Goal: Communication & Community: Ask a question

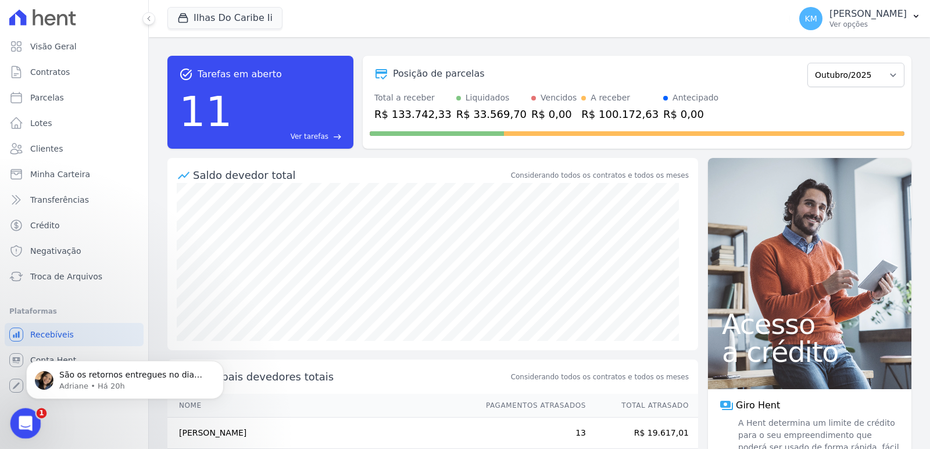
click at [30, 411] on div "Abertura do Messenger da Intercom" at bounding box center [24, 422] width 38 height 38
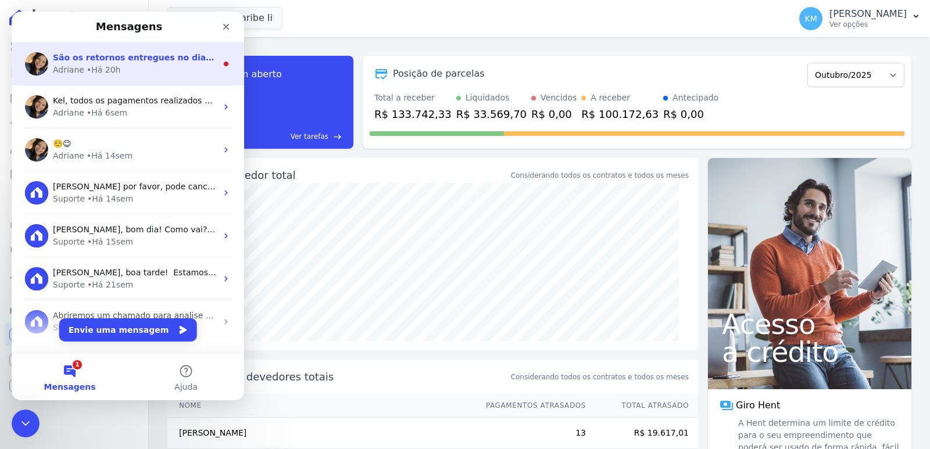
click at [101, 68] on div "• Há 20h" at bounding box center [104, 70] width 34 height 12
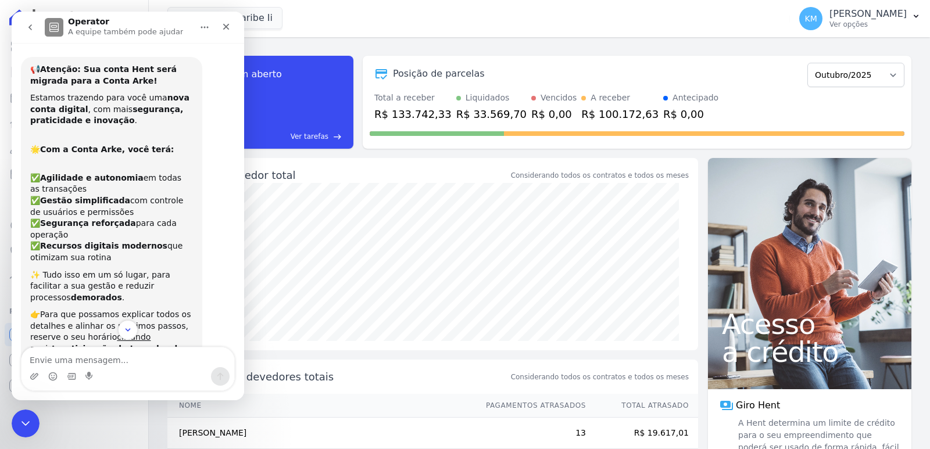
scroll to position [2, 0]
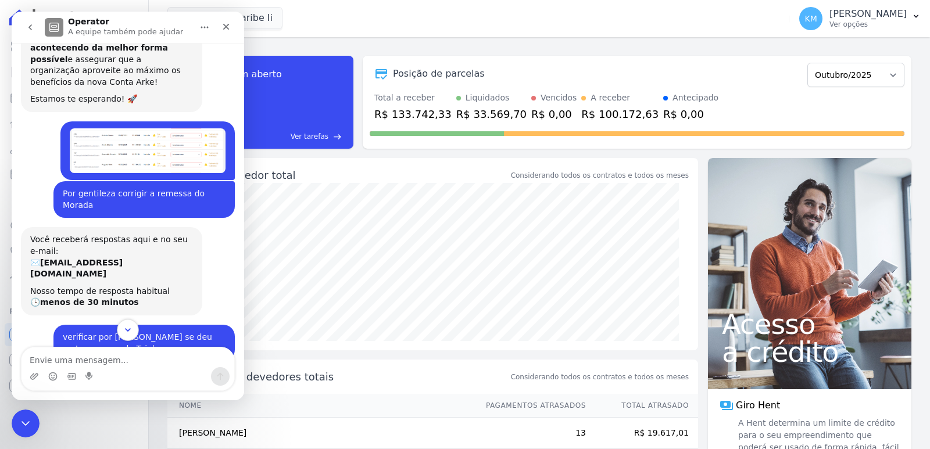
click at [127, 322] on button "Scroll to bottom" at bounding box center [127, 329] width 21 height 21
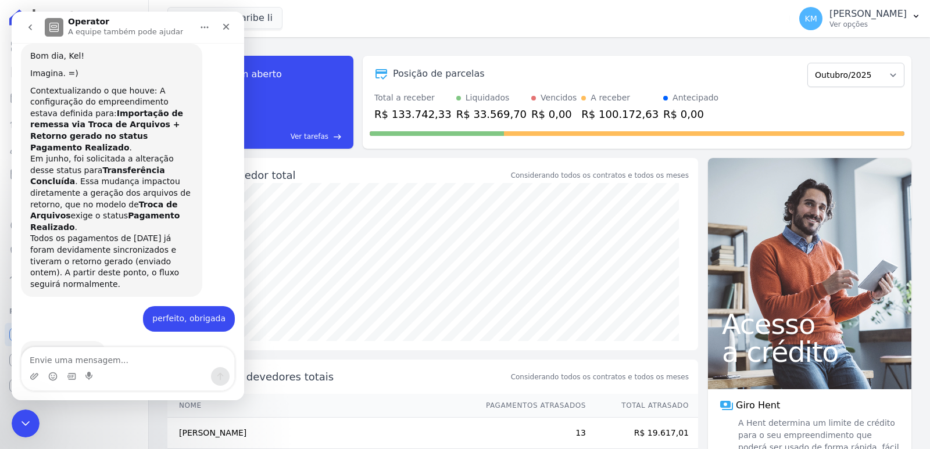
scroll to position [10873, 0]
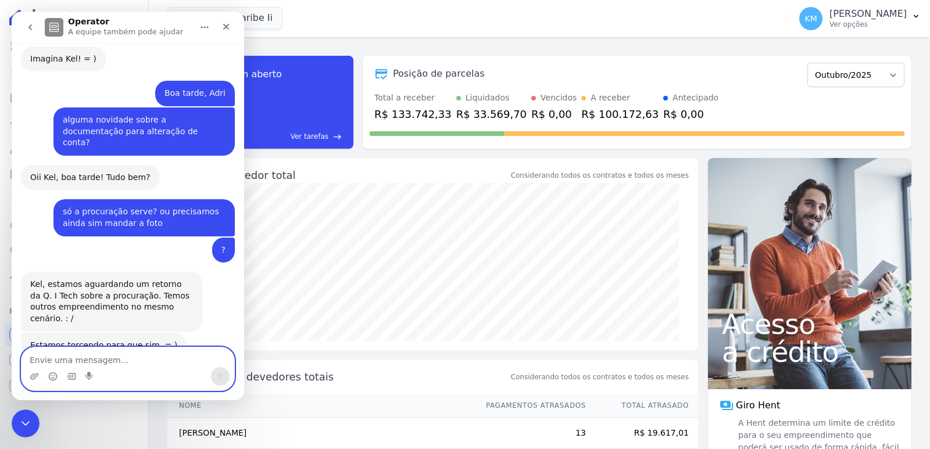
click at [88, 363] on textarea "Envie uma mensagem..." at bounding box center [127, 357] width 213 height 20
type textarea "DIA [DATE] E DATA DEPOSITO [DATE]"
click at [202, 363] on textarea "DIA [DATE] E DATA DEPOSITO [DATE]" at bounding box center [127, 357] width 213 height 20
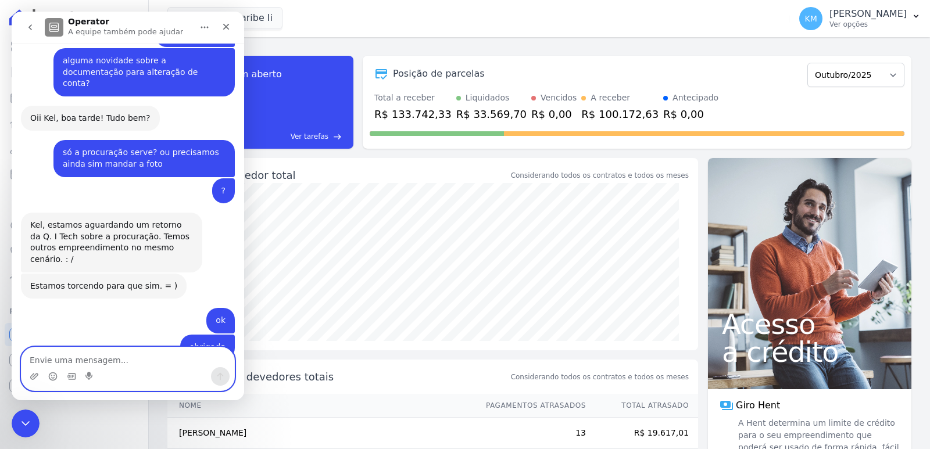
scroll to position [10935, 0]
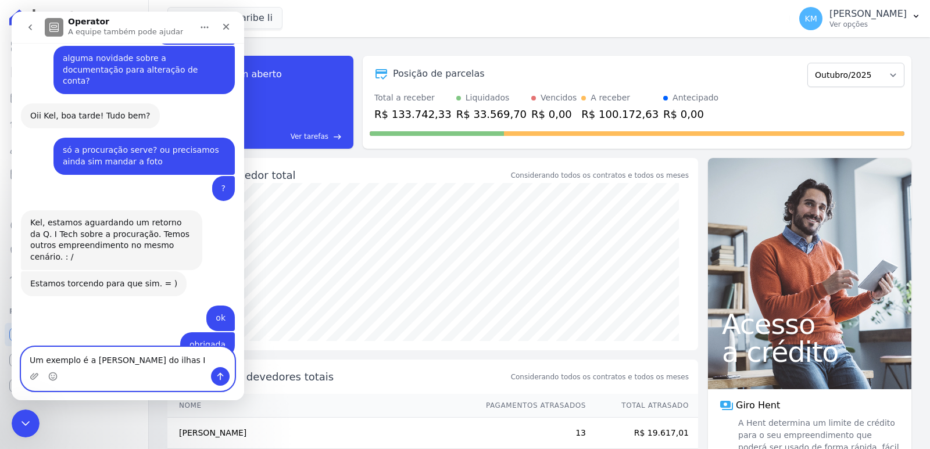
type textarea "Um exemplo é a [PERSON_NAME] do [GEOGRAPHIC_DATA]"
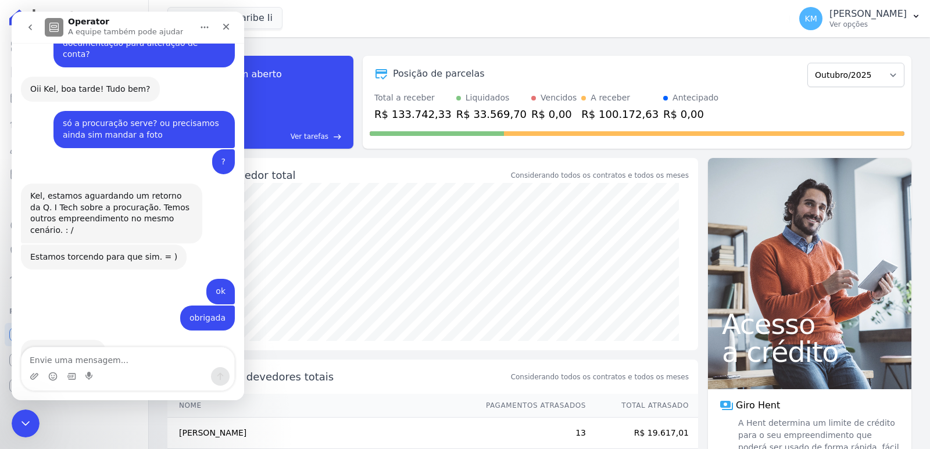
click at [142, 370] on div "Messenger da Intercom" at bounding box center [127, 376] width 213 height 19
